Goal: Information Seeking & Learning: Learn about a topic

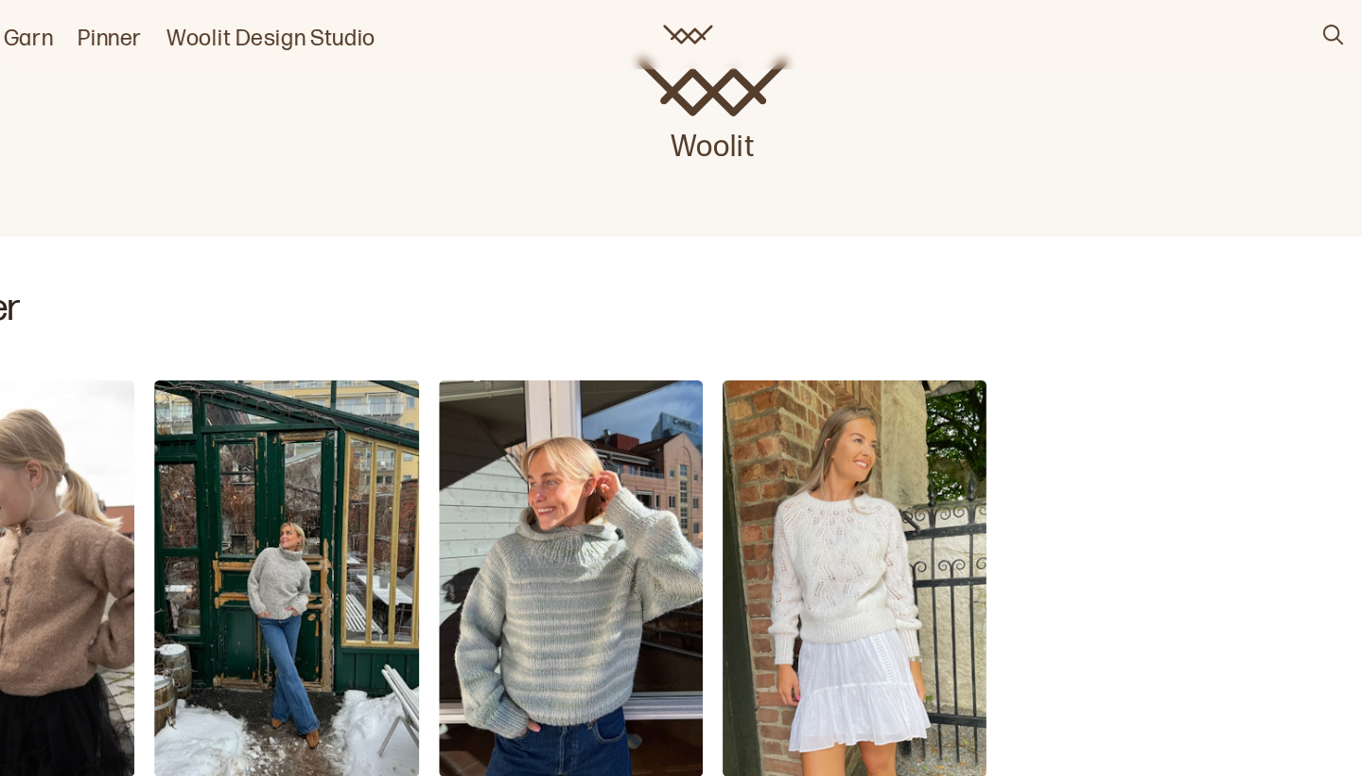
scroll to position [196, 0]
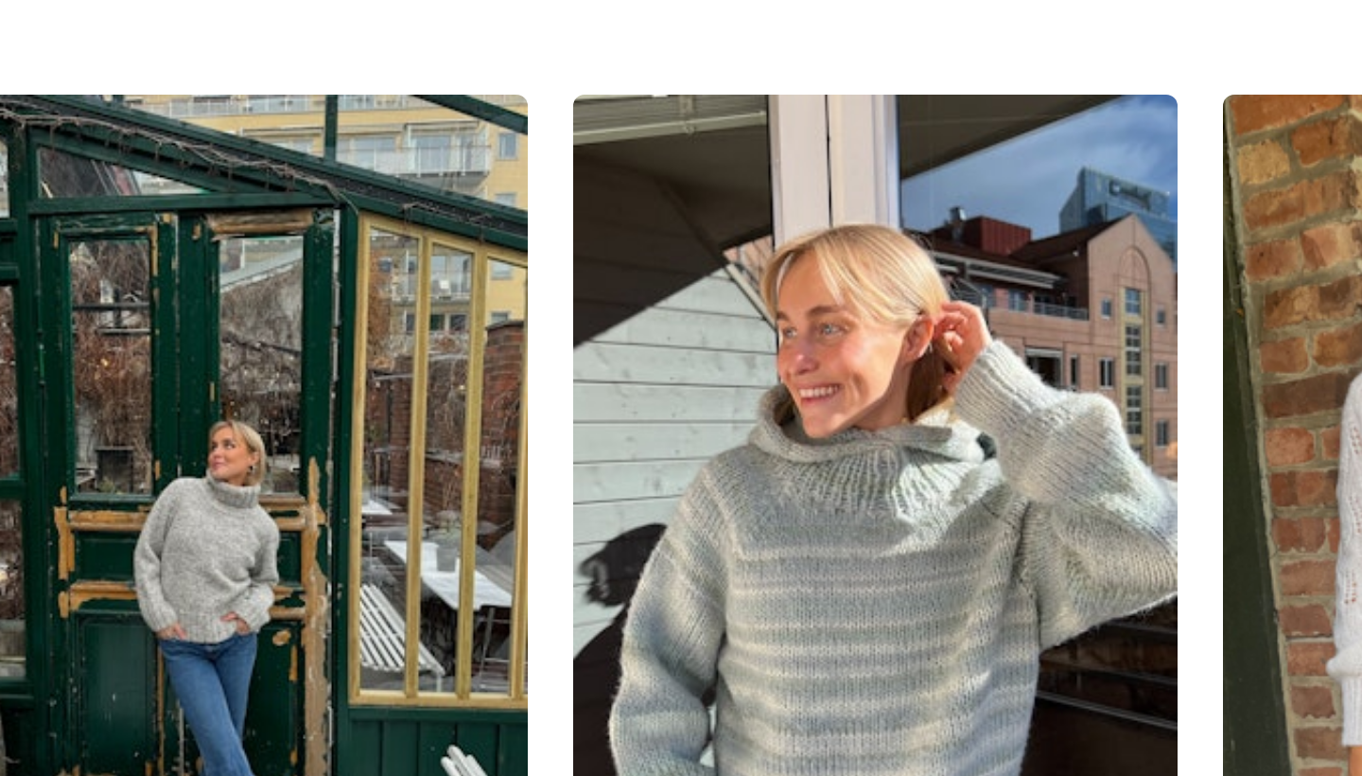
click at [254, 544] on img "Haga Chunky Genser" at bounding box center [355, 695] width 202 height 303
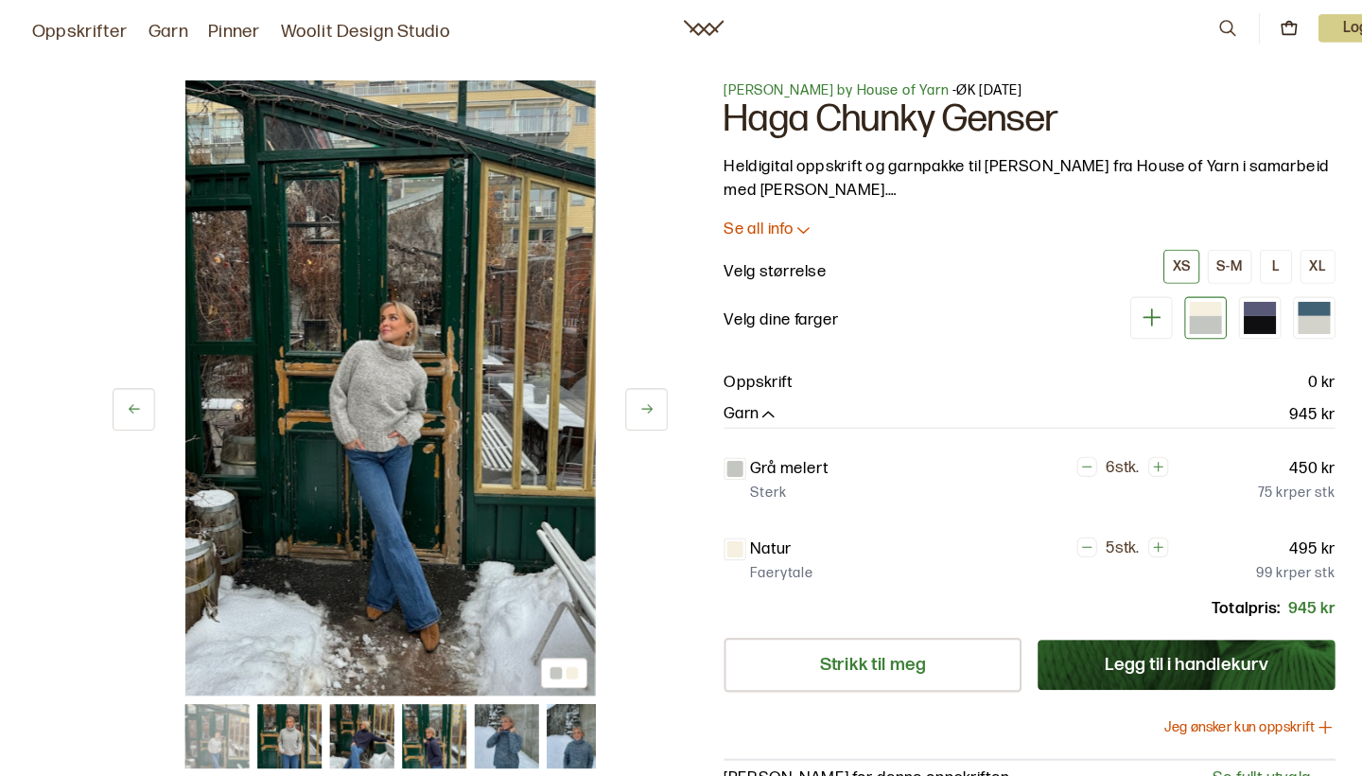
click at [601, 377] on button at bounding box center [608, 385] width 40 height 40
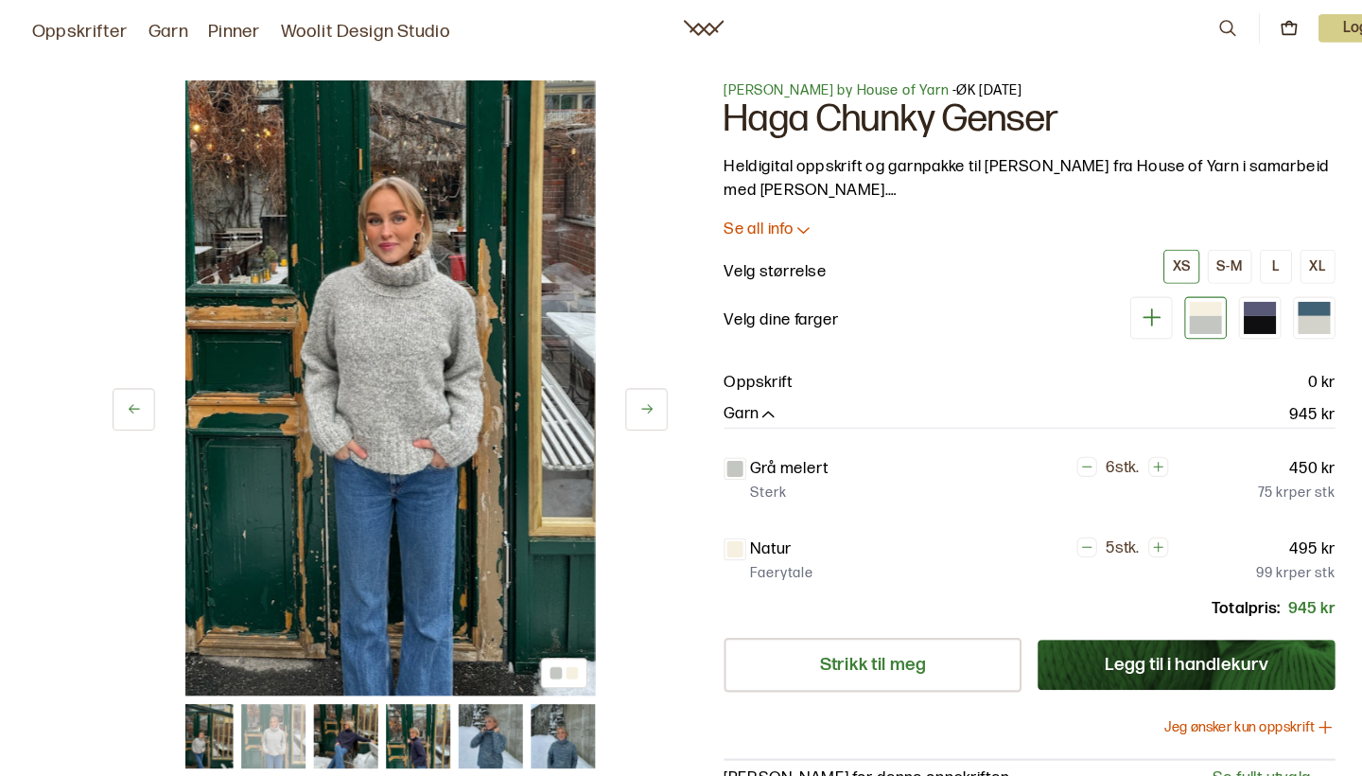
click at [607, 379] on icon at bounding box center [609, 384] width 14 height 14
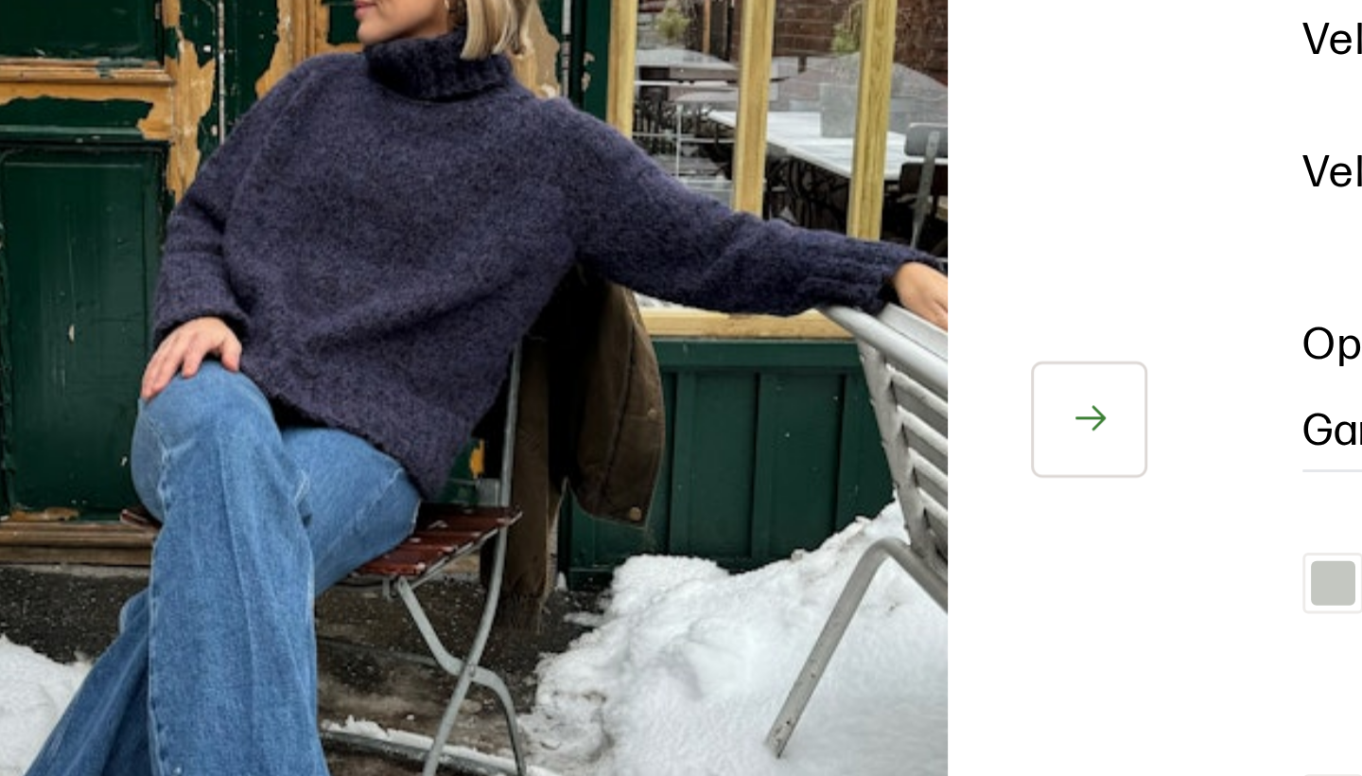
scroll to position [30, 0]
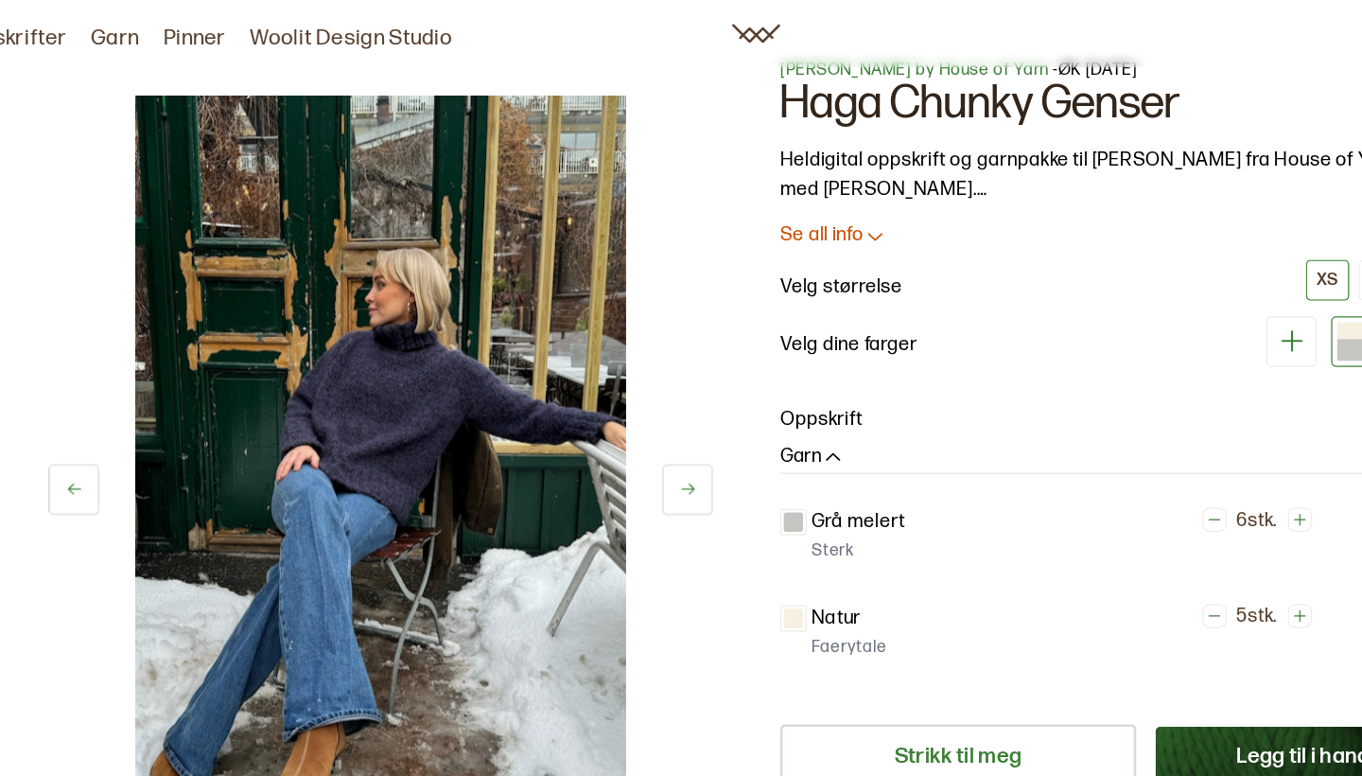
click at [602, 378] on icon at bounding box center [609, 384] width 14 height 14
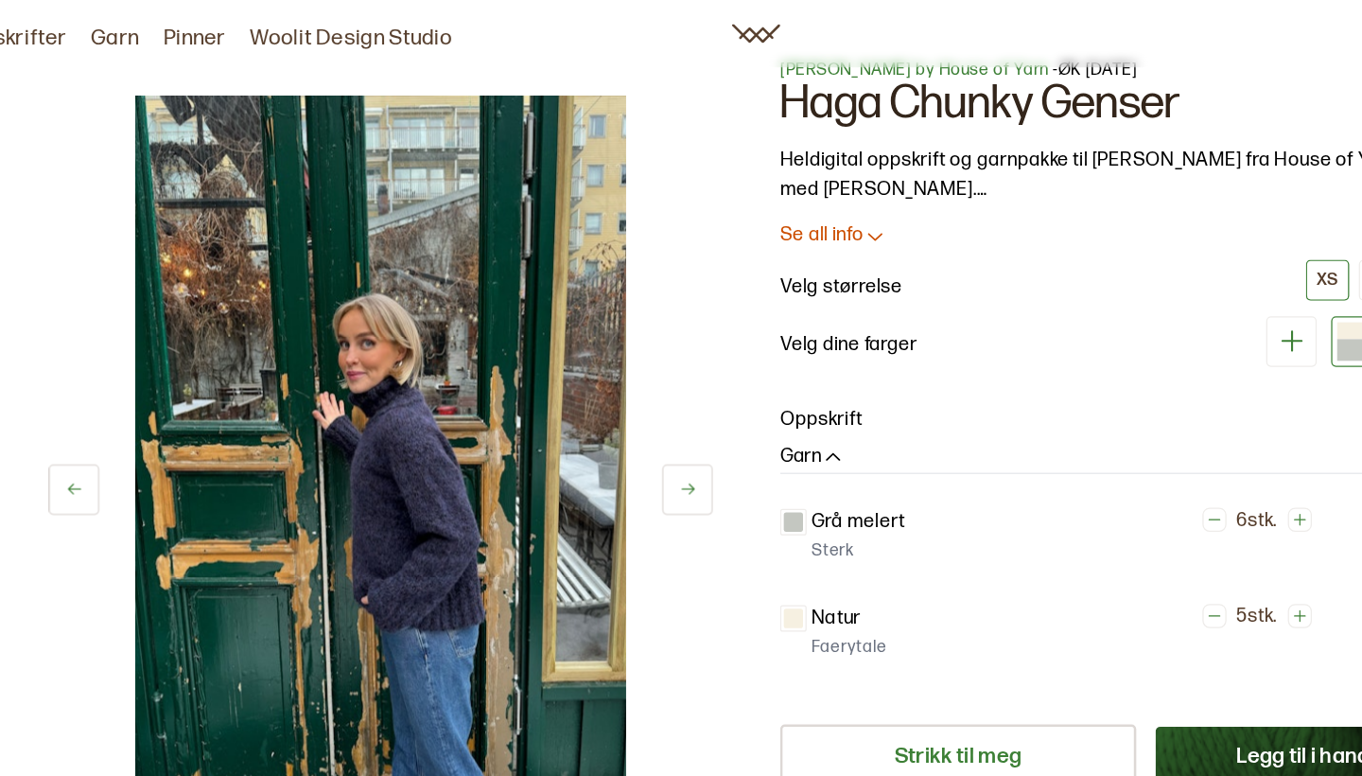
click at [602, 378] on icon at bounding box center [609, 384] width 14 height 14
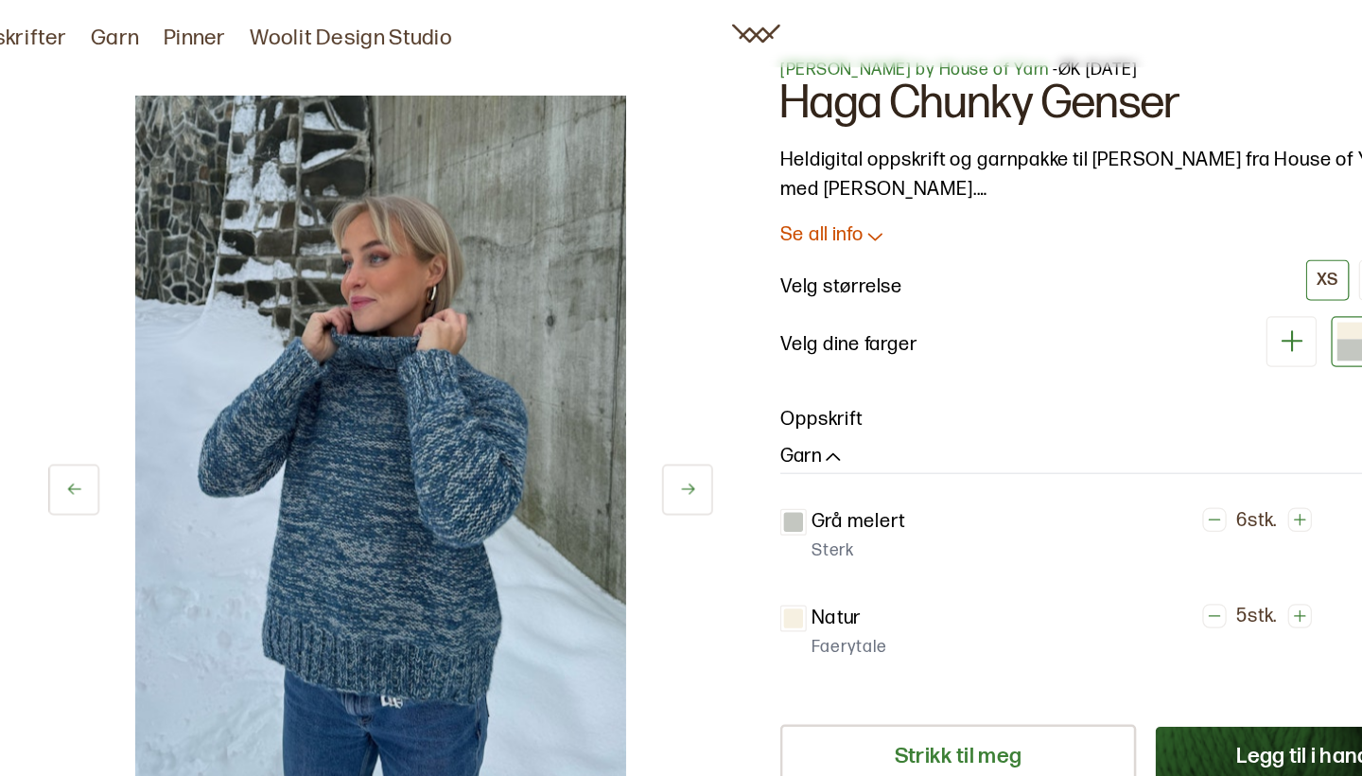
click at [602, 378] on icon at bounding box center [609, 384] width 14 height 14
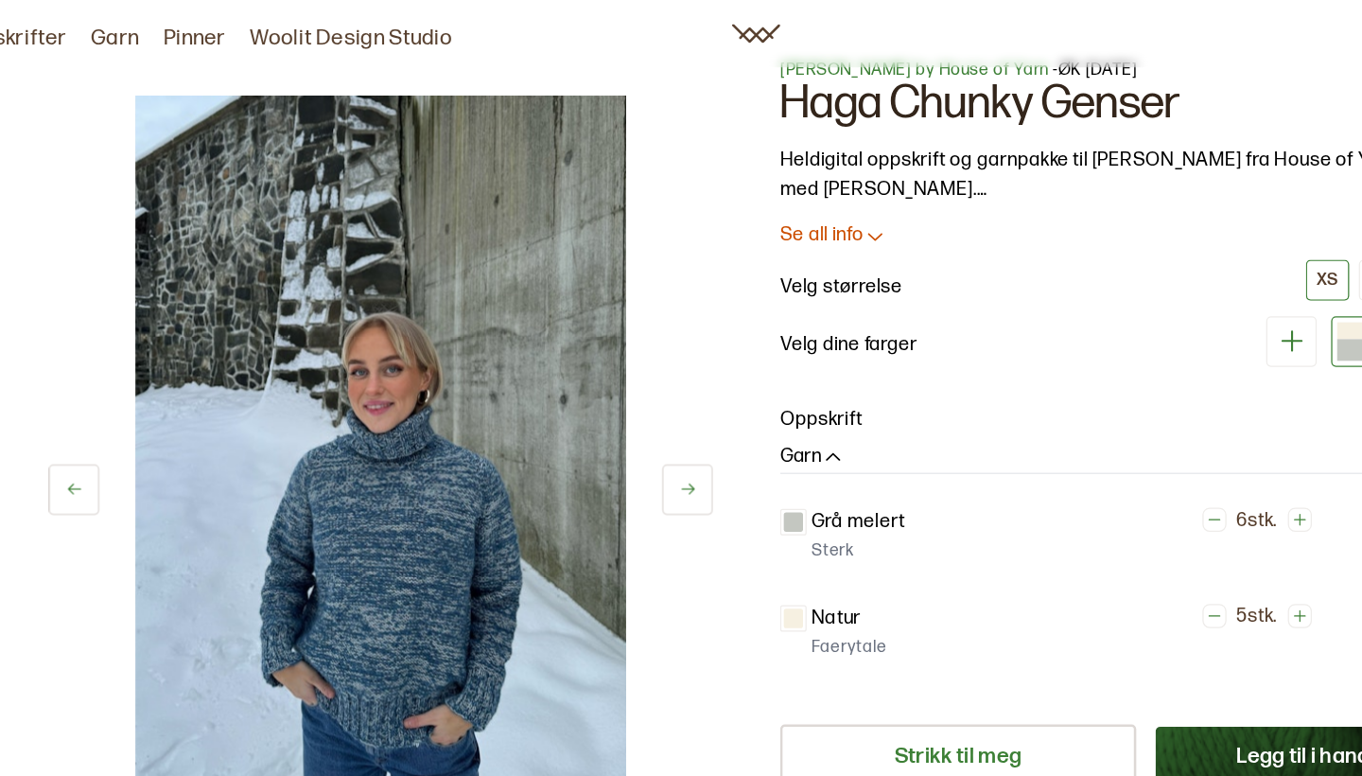
click at [602, 378] on icon at bounding box center [609, 384] width 14 height 14
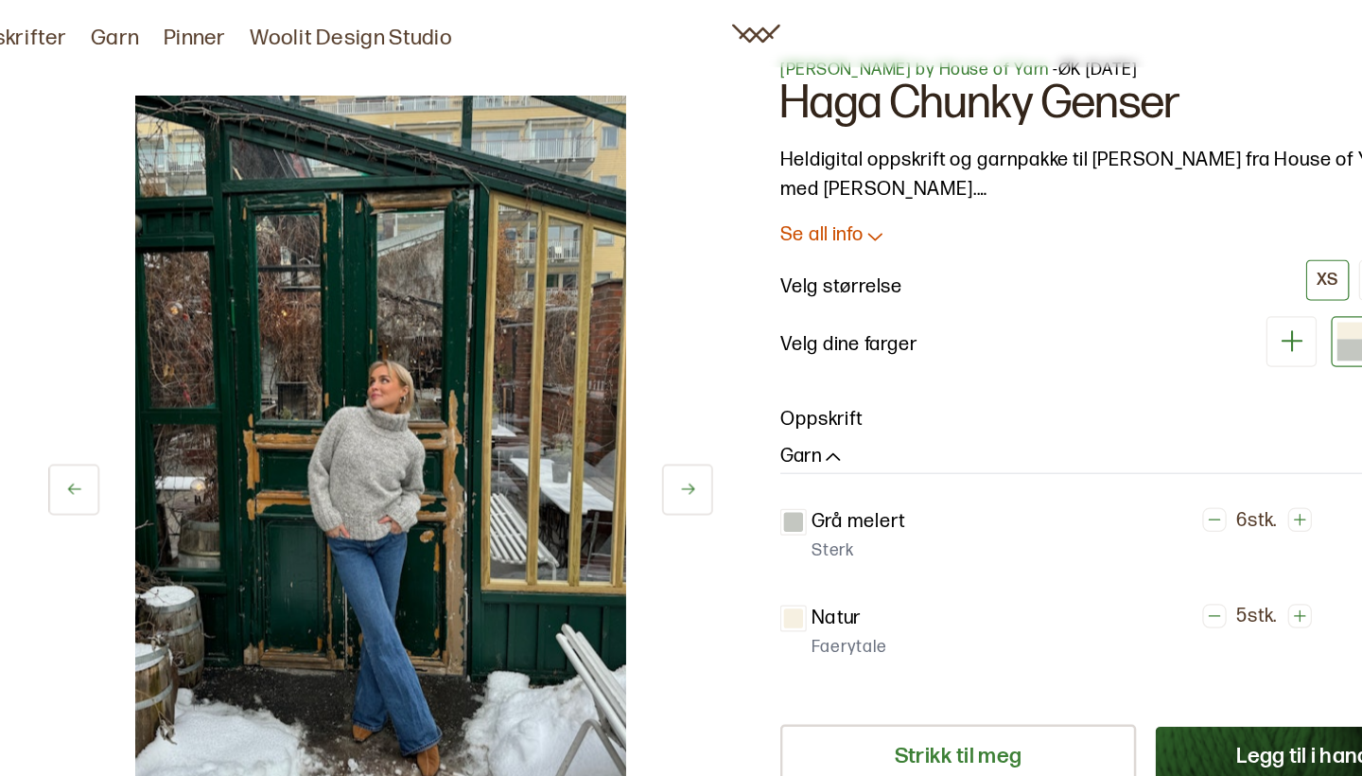
click at [602, 378] on icon at bounding box center [609, 384] width 14 height 14
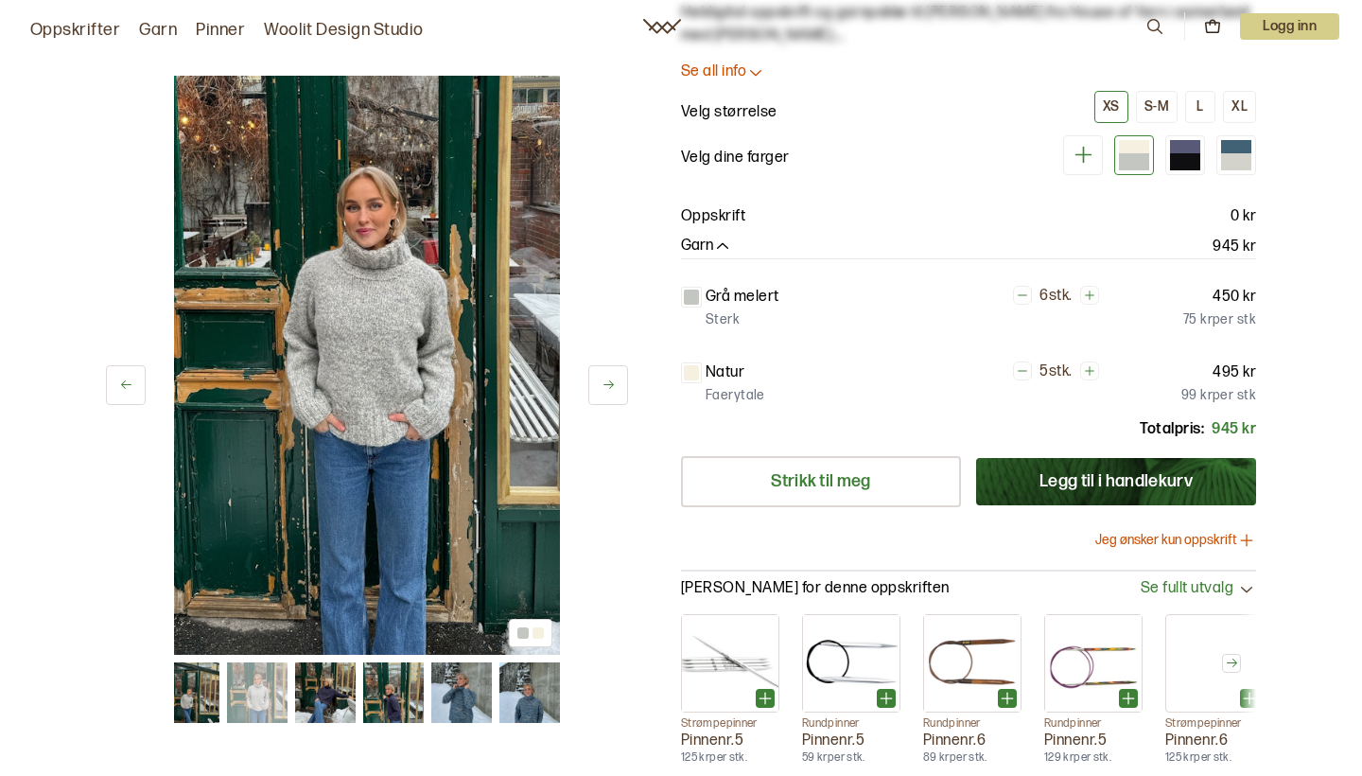
scroll to position [0, 0]
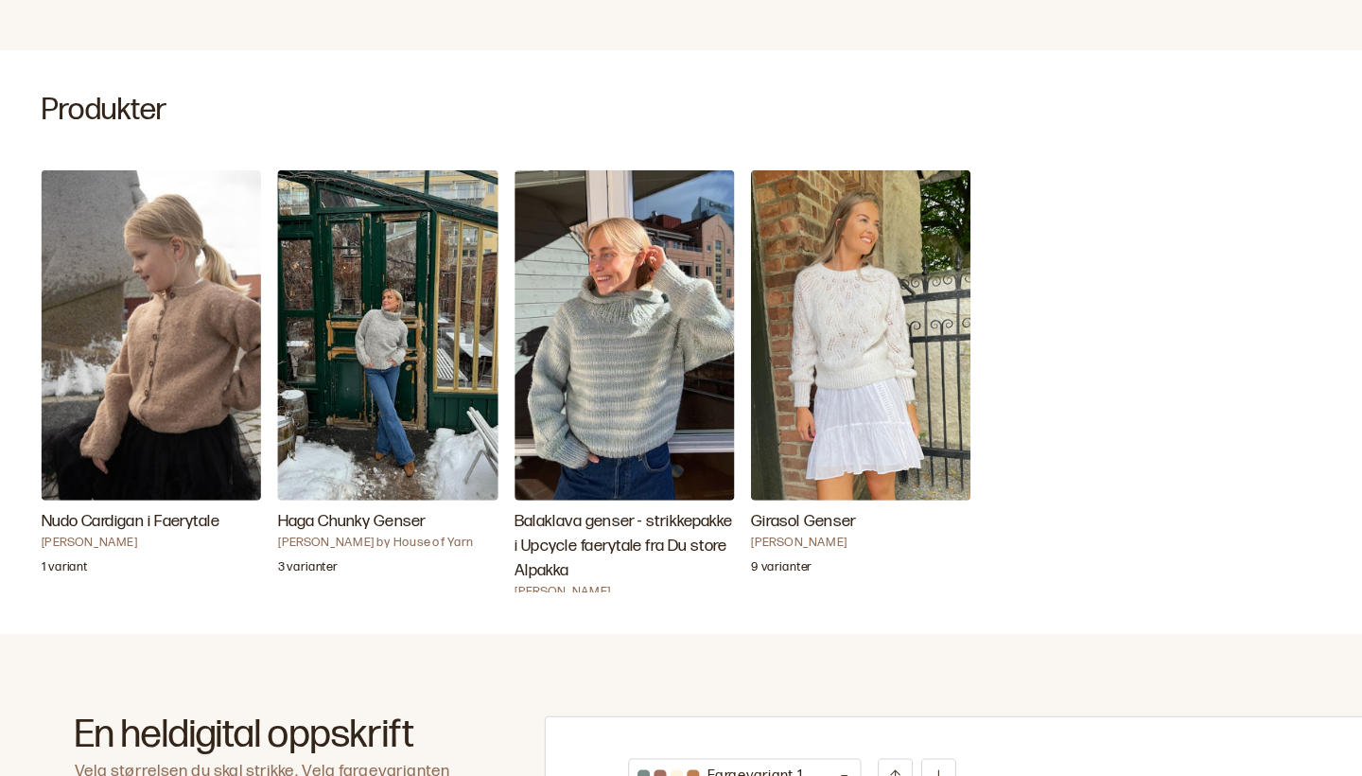
scroll to position [587, 0]
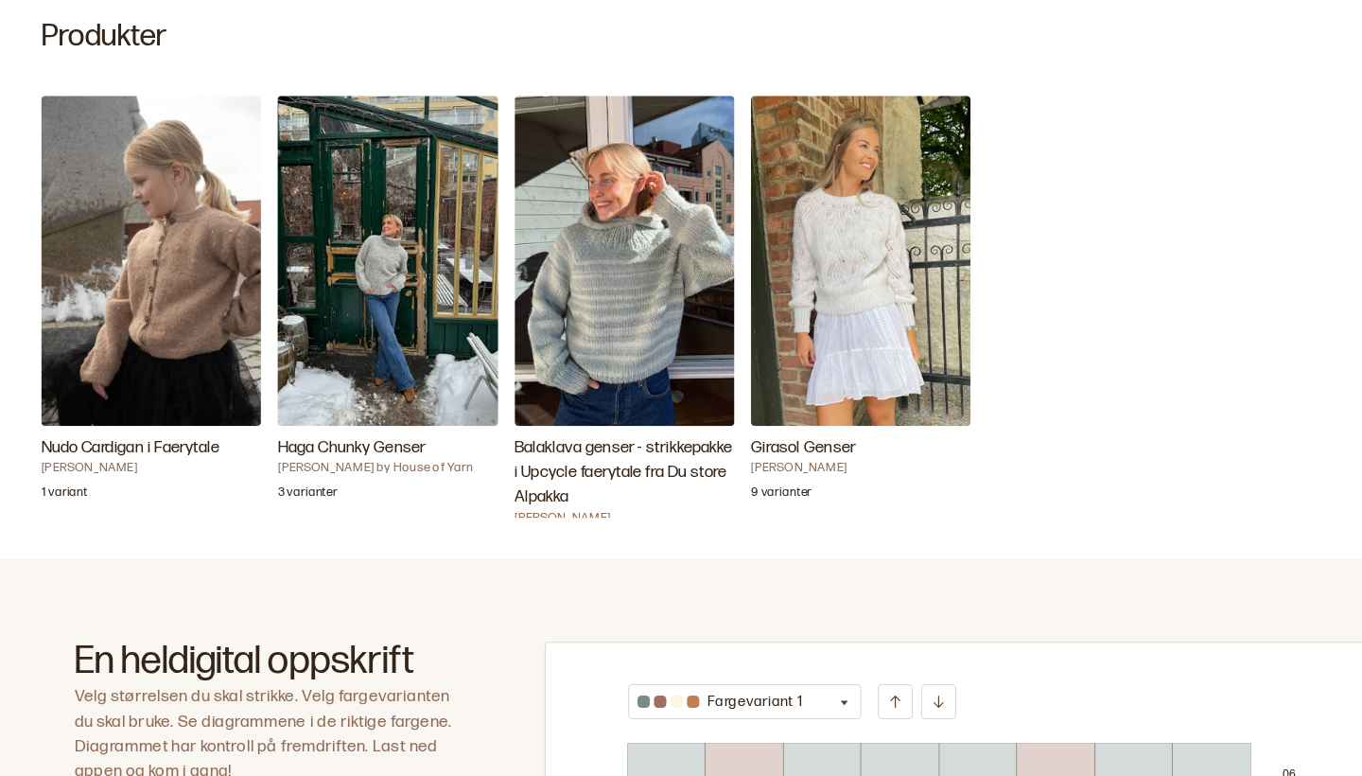
click at [114, 259] on img "Nudo Cardigan i Faerytale" at bounding box center [139, 303] width 202 height 303
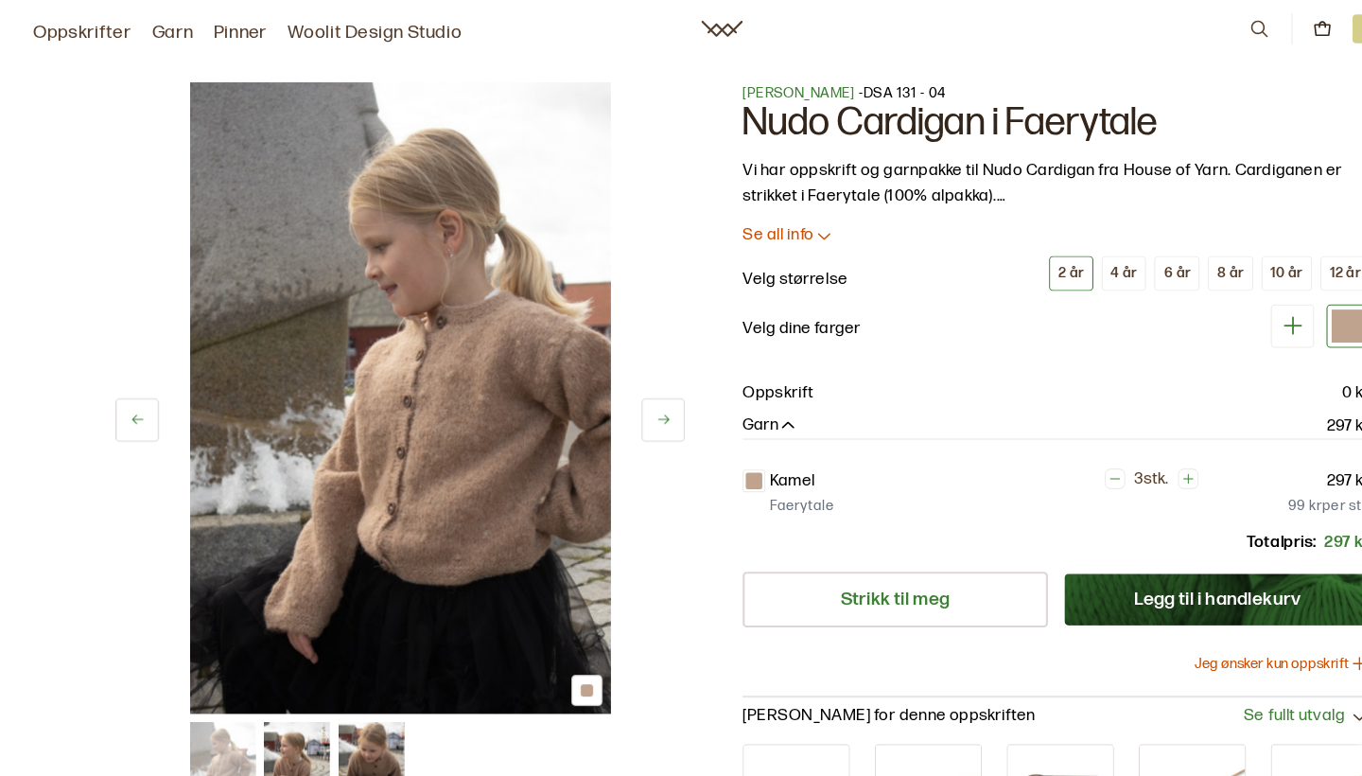
click at [610, 376] on button at bounding box center [608, 385] width 40 height 40
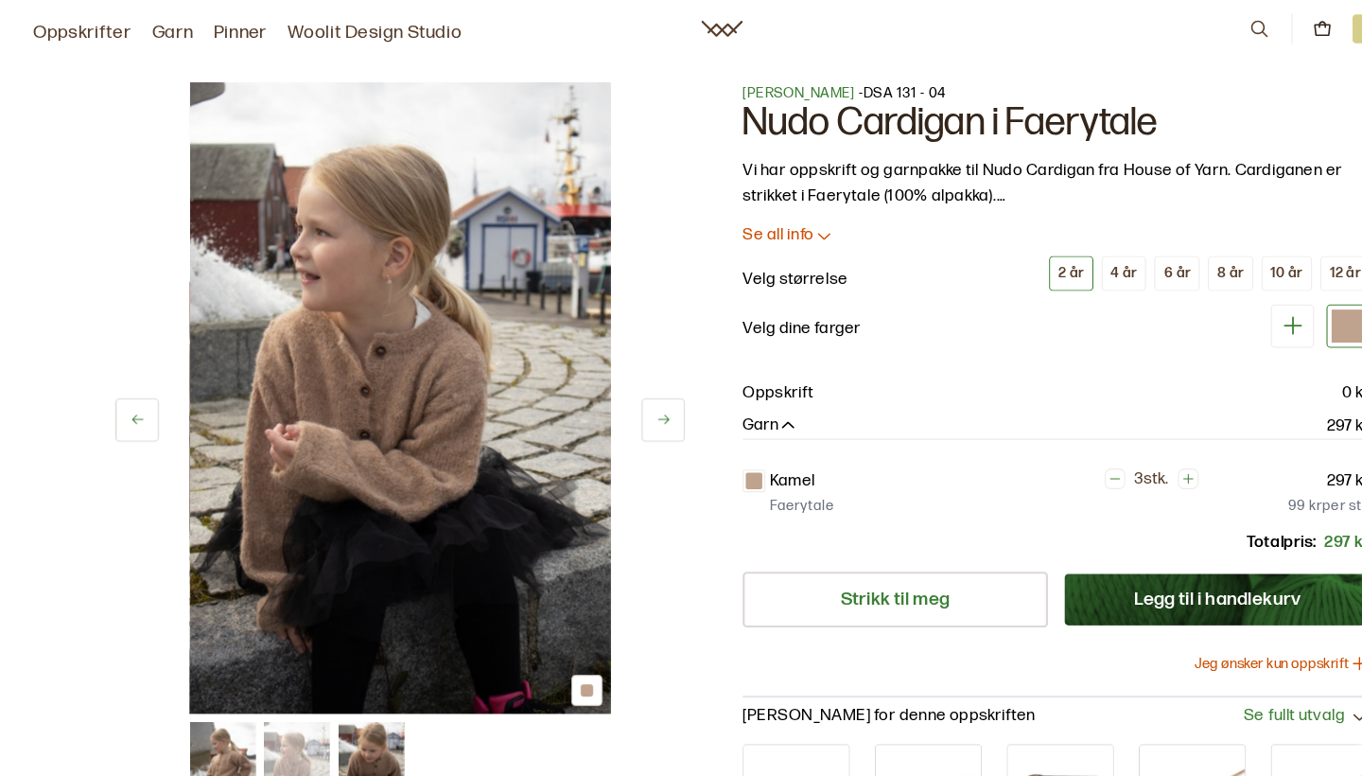
click at [610, 376] on button at bounding box center [608, 385] width 40 height 40
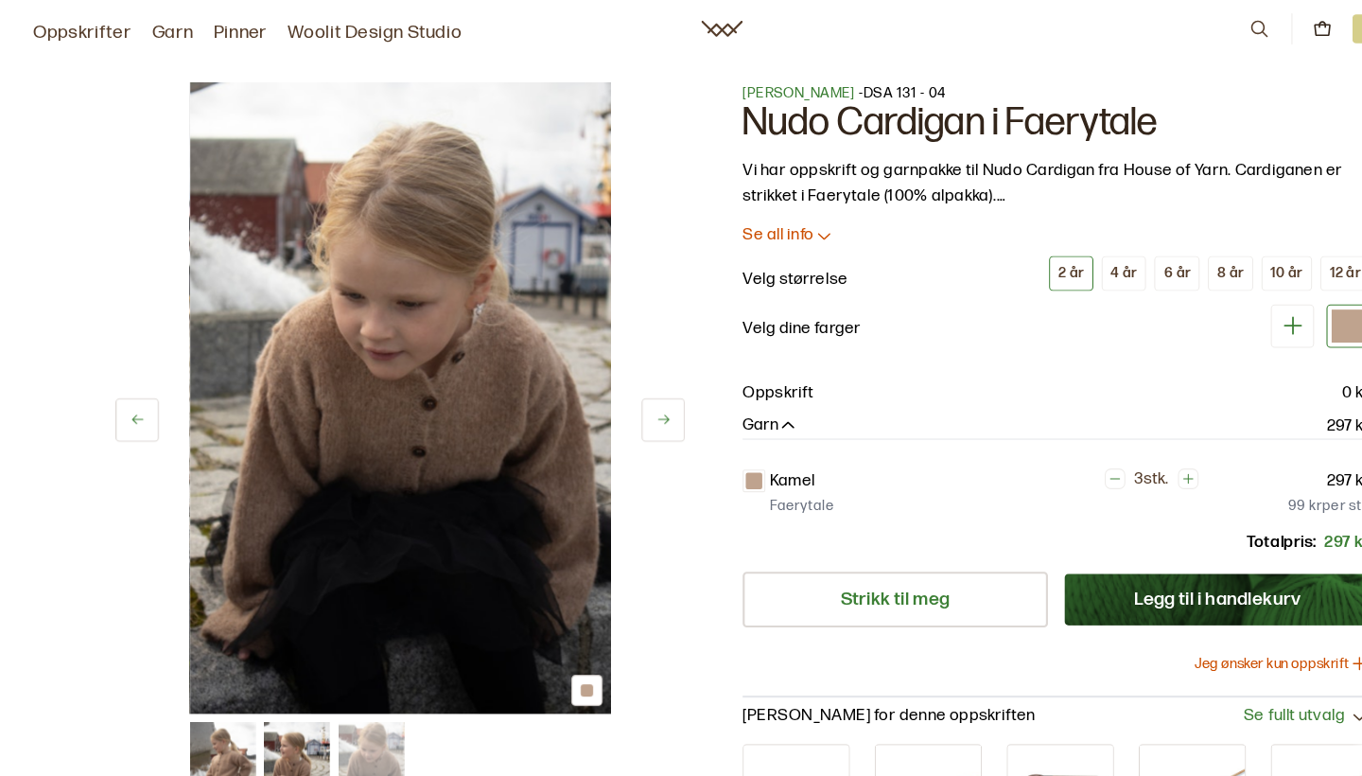
click at [610, 376] on button at bounding box center [608, 385] width 40 height 40
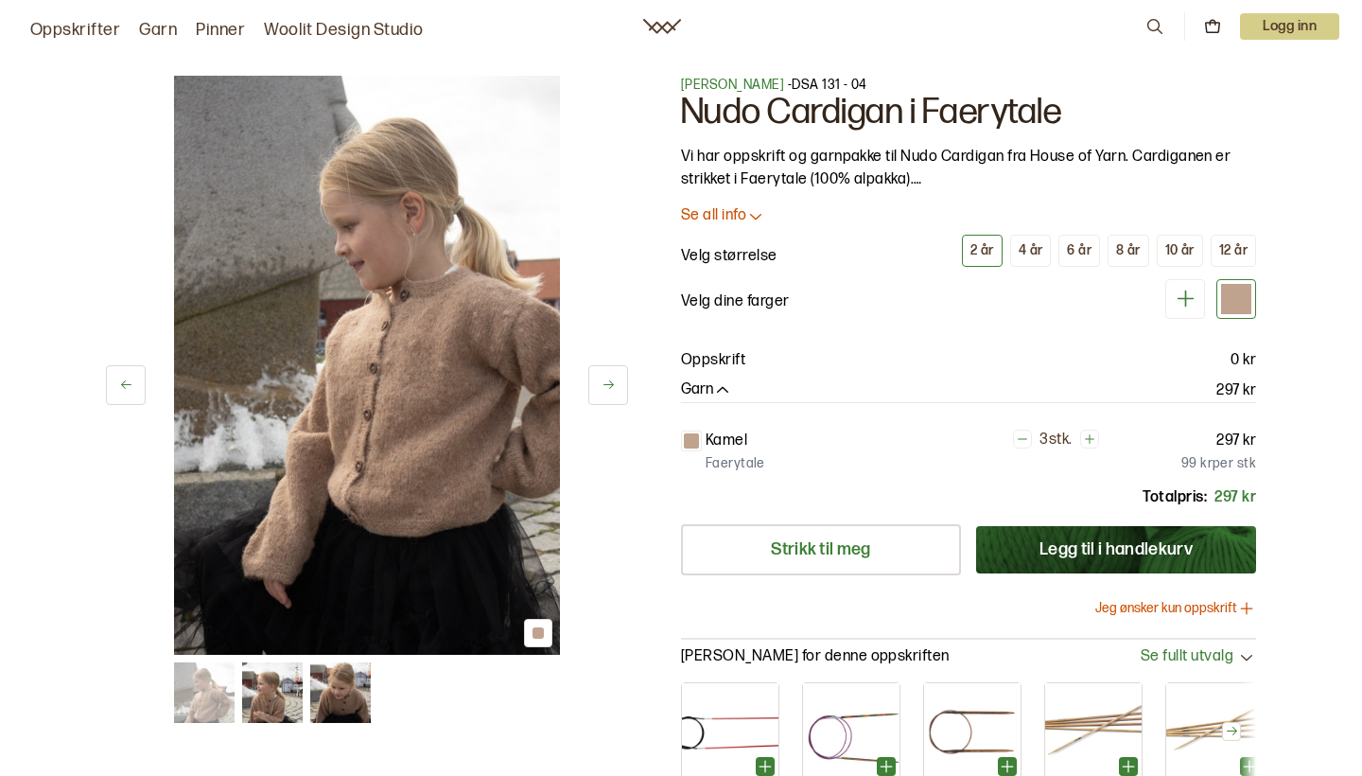
click at [602, 388] on icon at bounding box center [609, 384] width 14 height 14
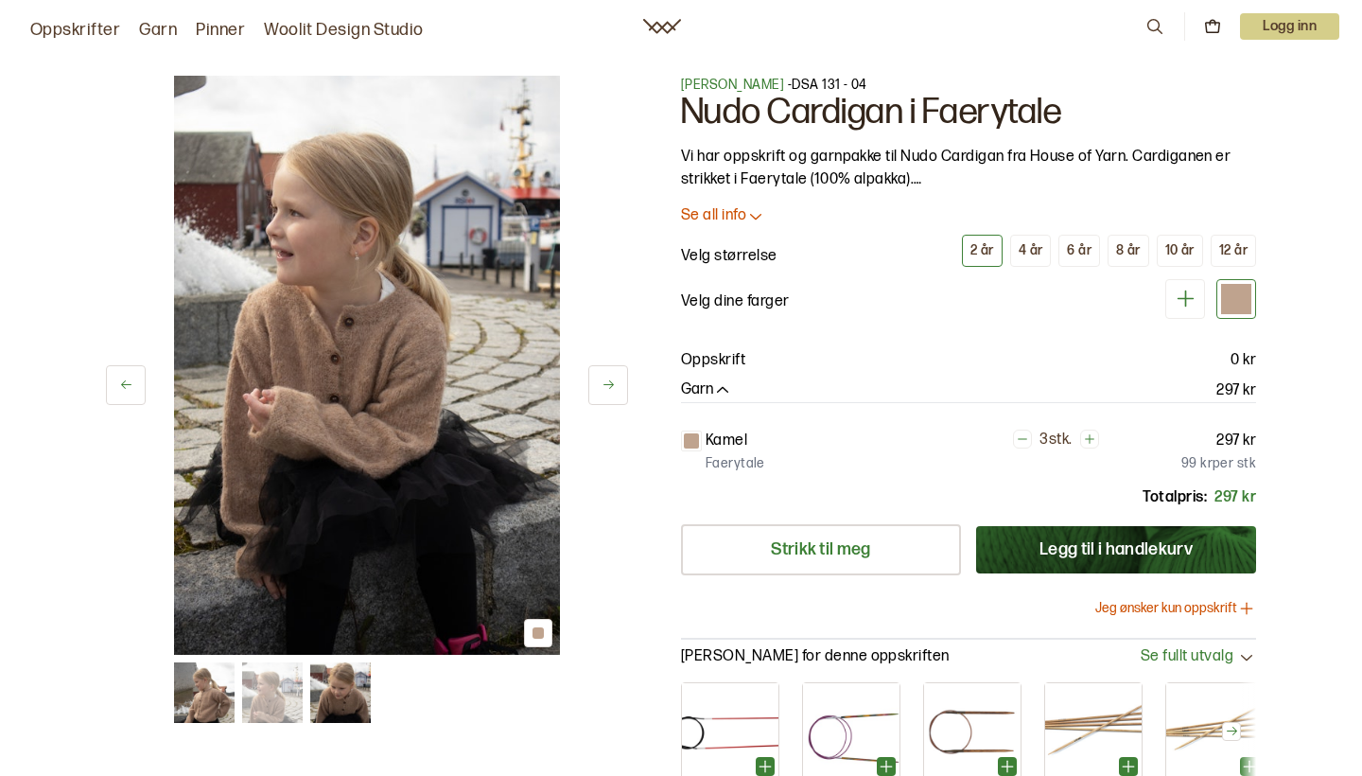
click at [602, 388] on icon at bounding box center [609, 384] width 14 height 14
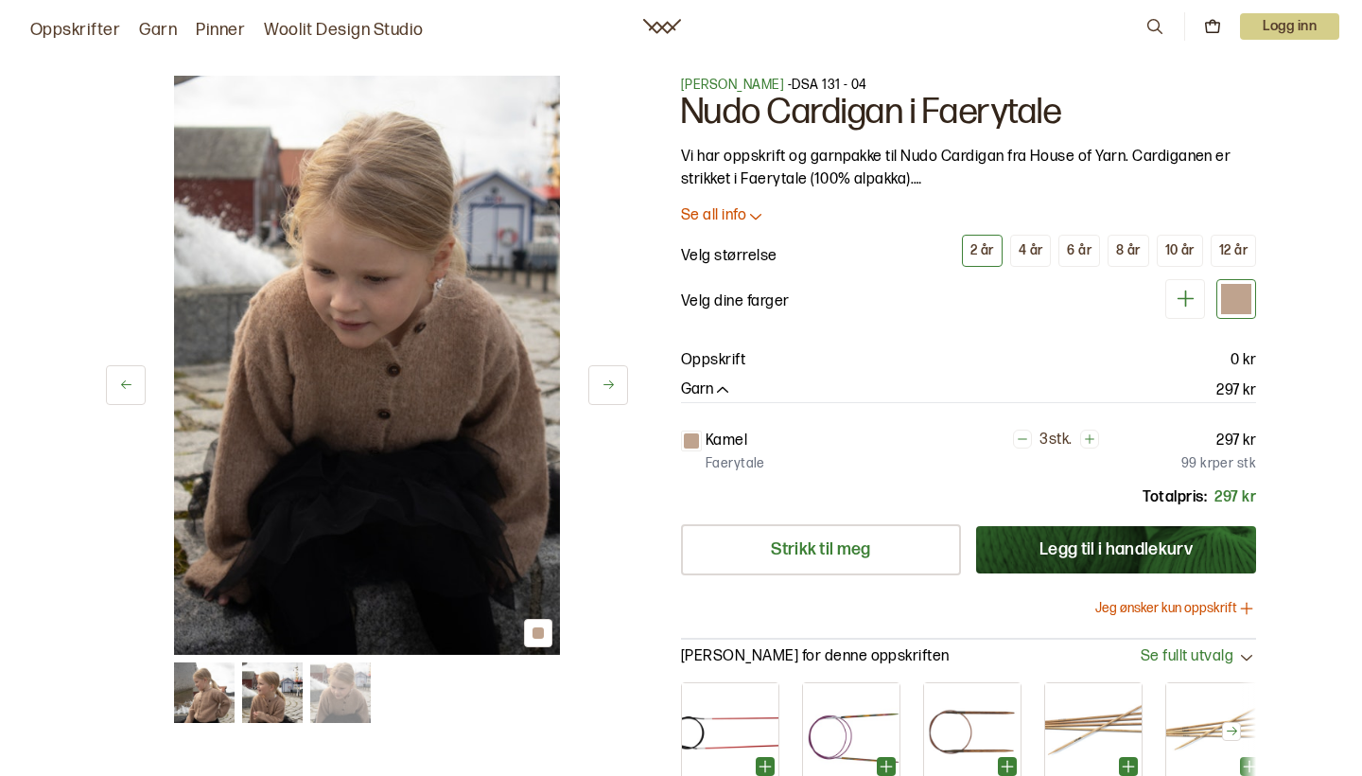
click at [602, 388] on icon at bounding box center [609, 384] width 14 height 14
